Goal: Navigation & Orientation: Find specific page/section

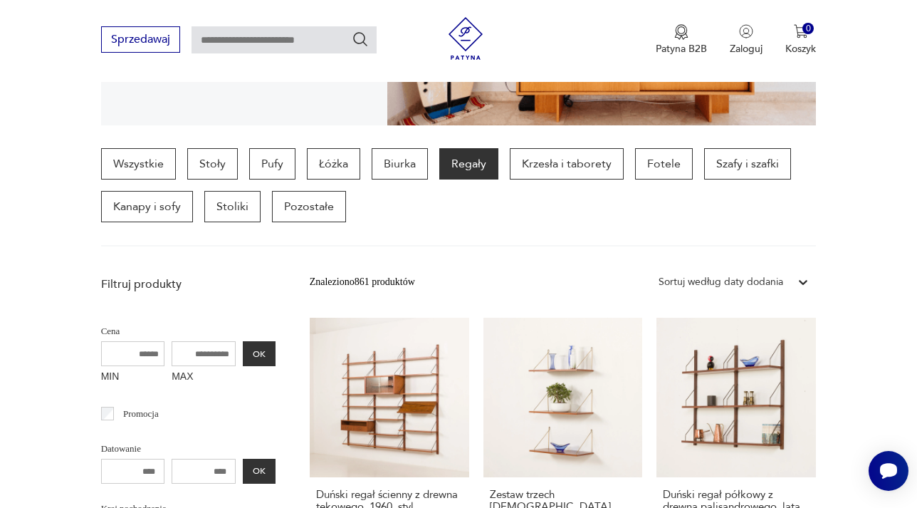
scroll to position [320, 0]
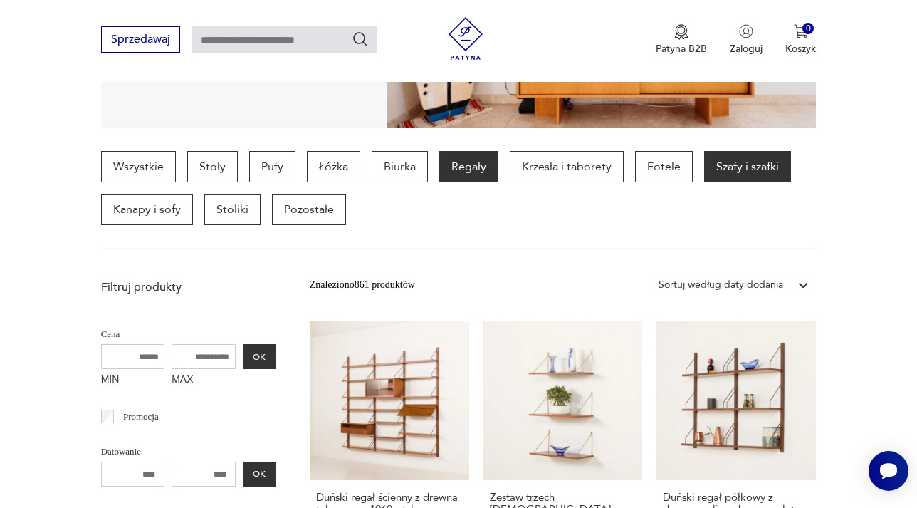
click at [732, 171] on p "Szafy i szafki" at bounding box center [747, 166] width 87 height 31
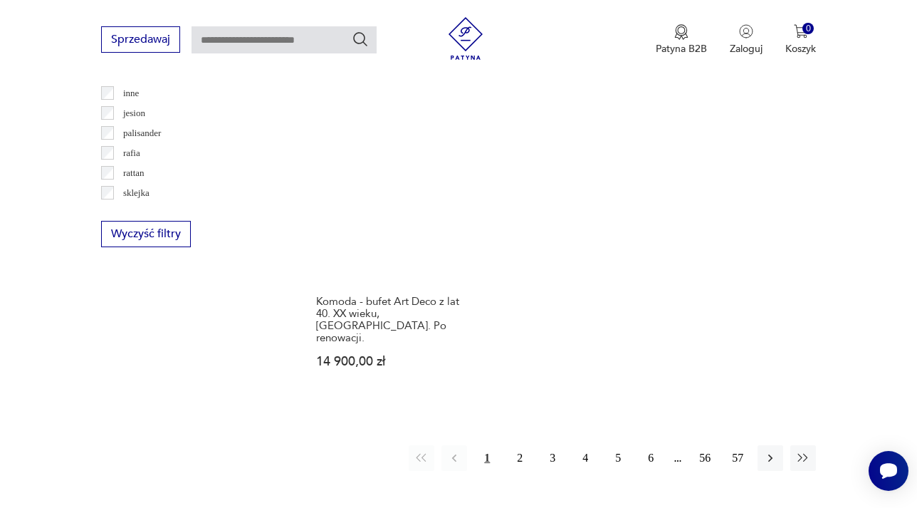
scroll to position [1954, 0]
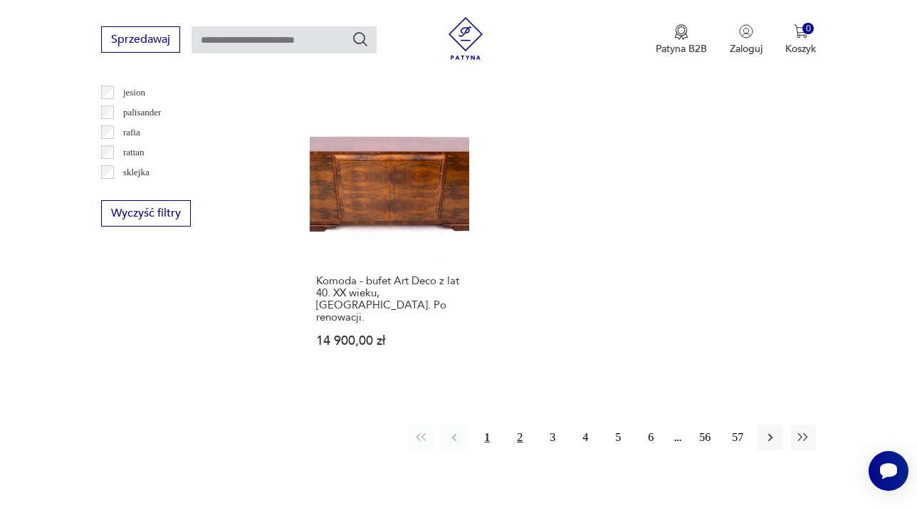
click at [518, 424] on button "2" at bounding box center [520, 437] width 26 height 26
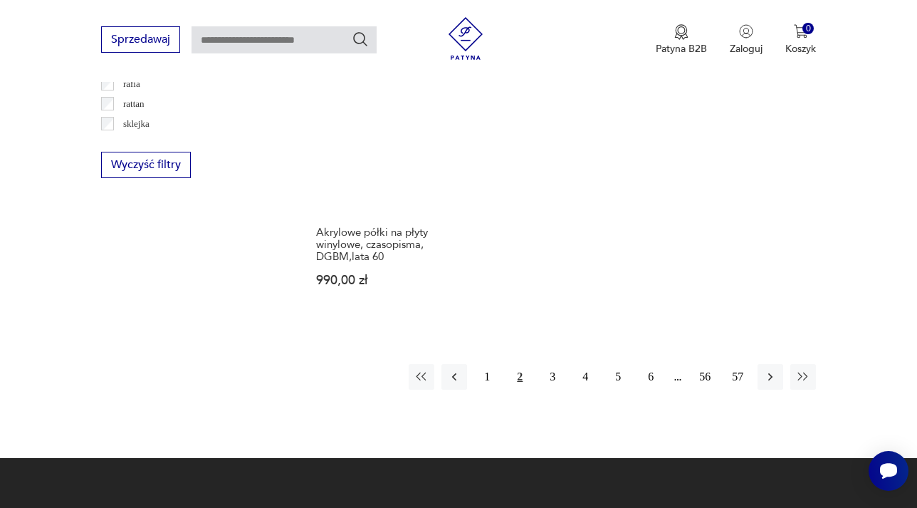
scroll to position [2054, 0]
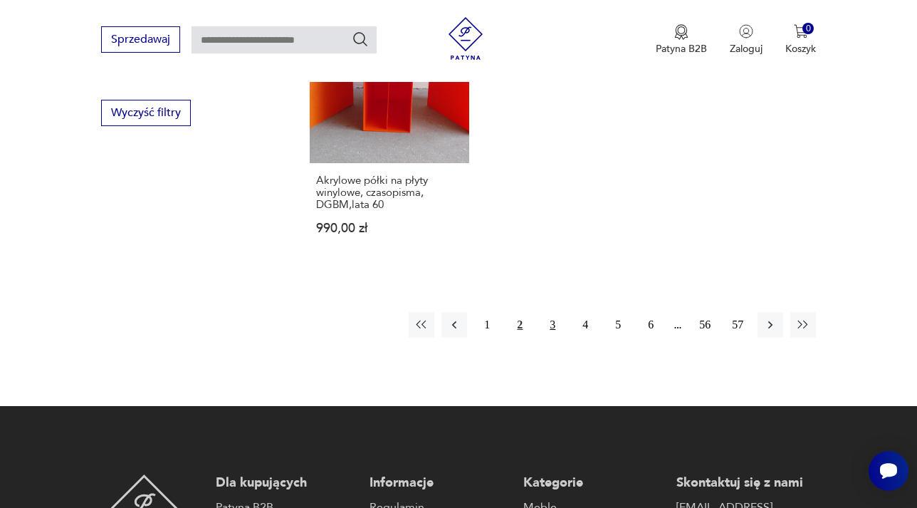
click at [547, 321] on button "3" at bounding box center [553, 325] width 26 height 26
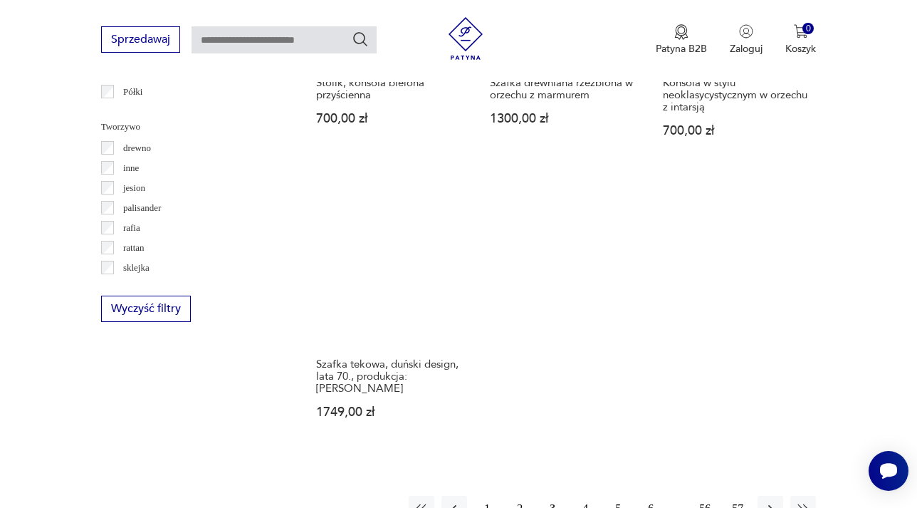
scroll to position [1914, 0]
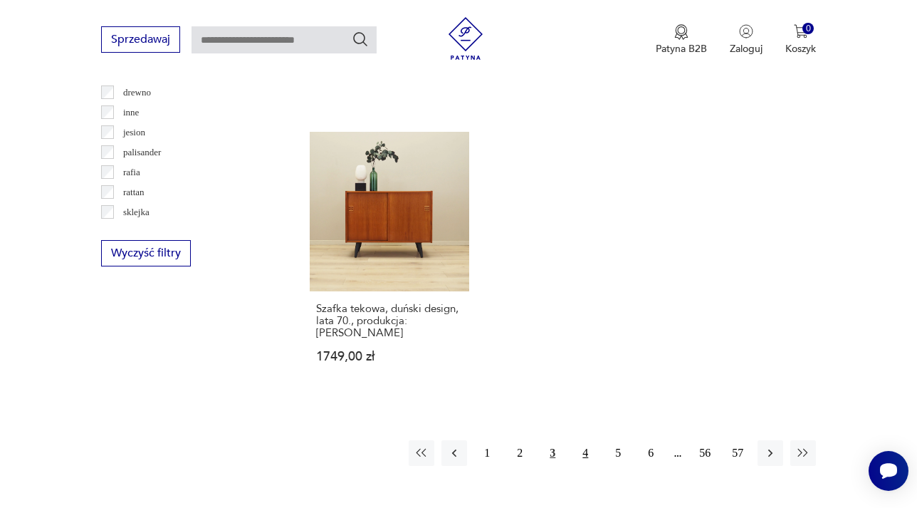
click at [590, 441] on button "4" at bounding box center [585, 453] width 26 height 26
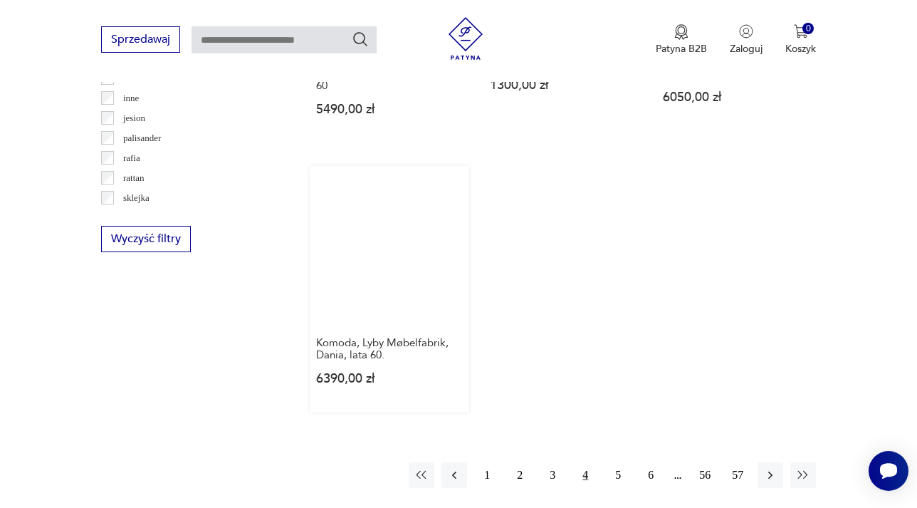
scroll to position [1934, 0]
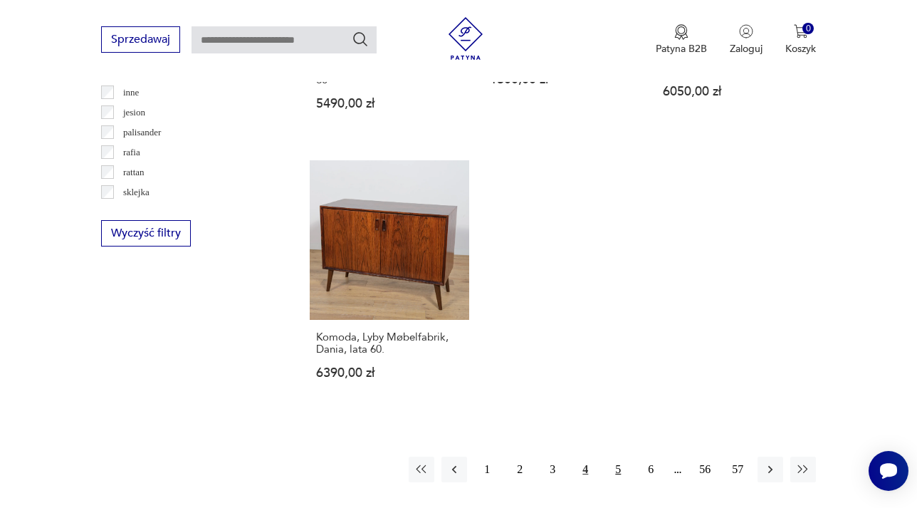
click at [617, 456] on button "5" at bounding box center [618, 469] width 26 height 26
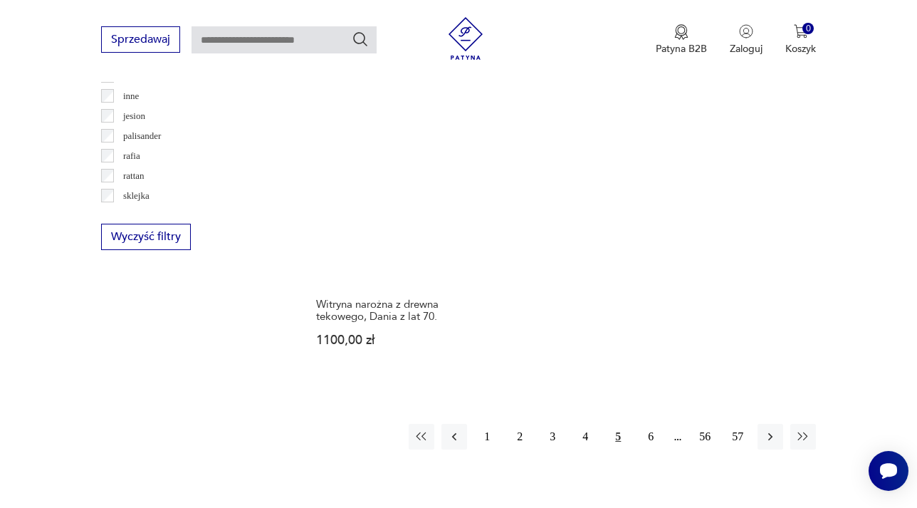
scroll to position [2010, 0]
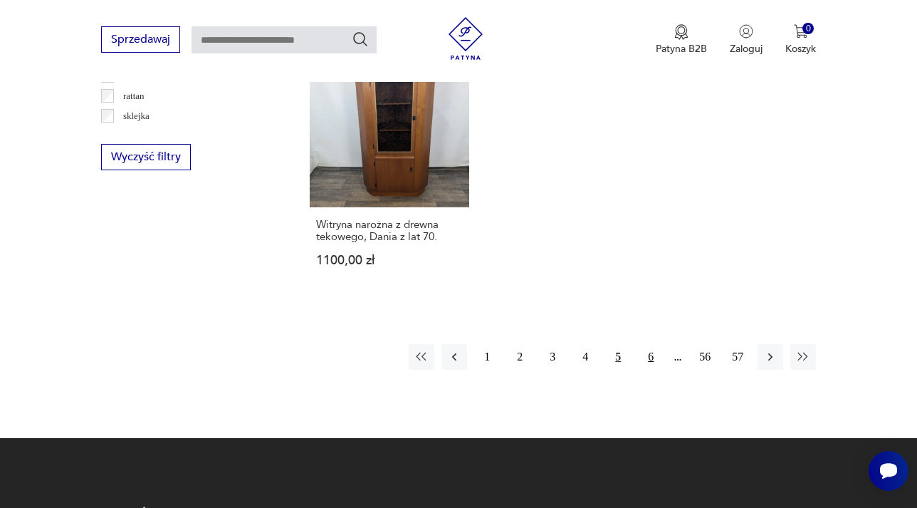
click at [650, 347] on button "6" at bounding box center [651, 357] width 26 height 26
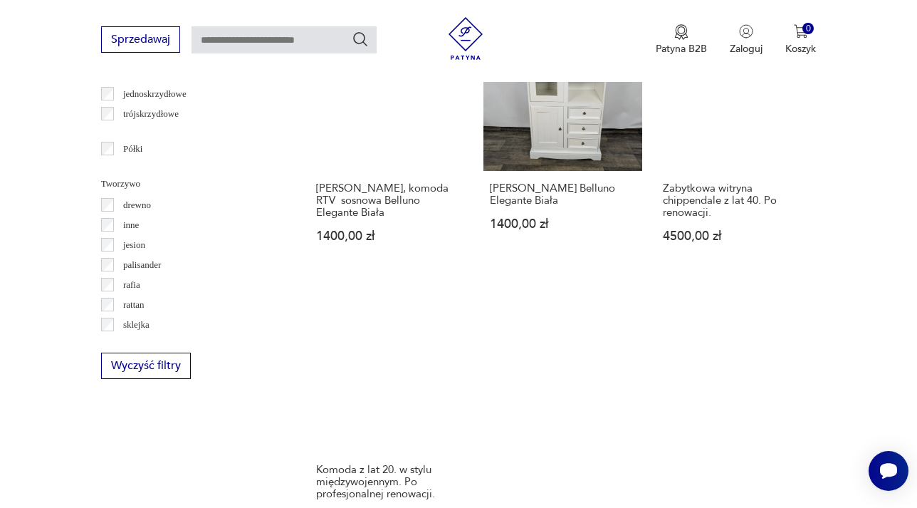
scroll to position [1828, 0]
